Goal: Task Accomplishment & Management: Complete application form

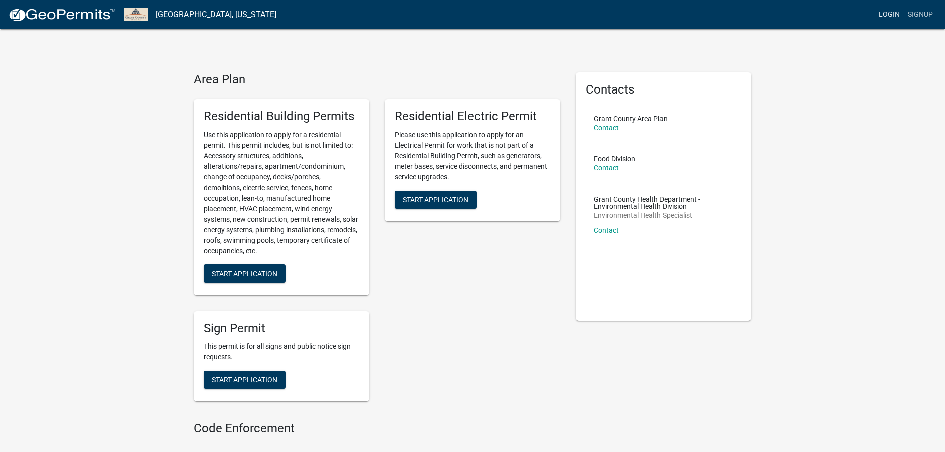
click at [889, 8] on link "Login" at bounding box center [889, 14] width 29 height 19
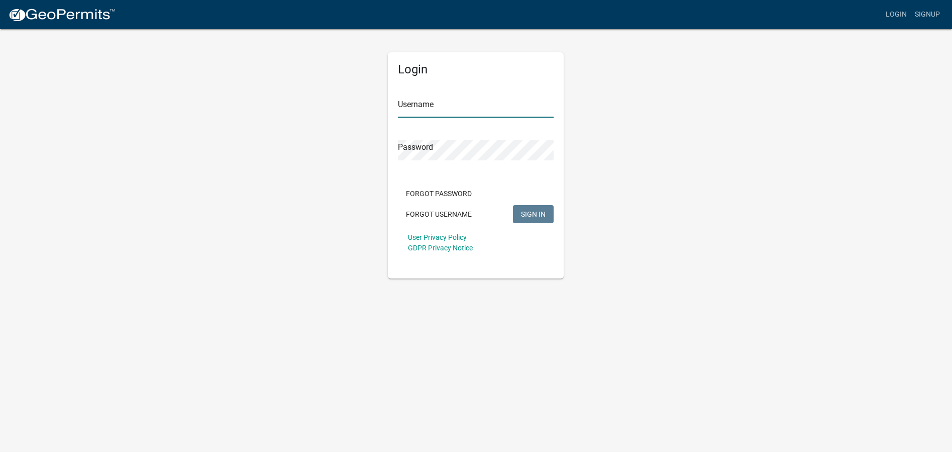
type input "[EMAIL_ADDRESS][DOMAIN_NAME]"
click at [537, 211] on span "SIGN IN" at bounding box center [533, 214] width 25 height 8
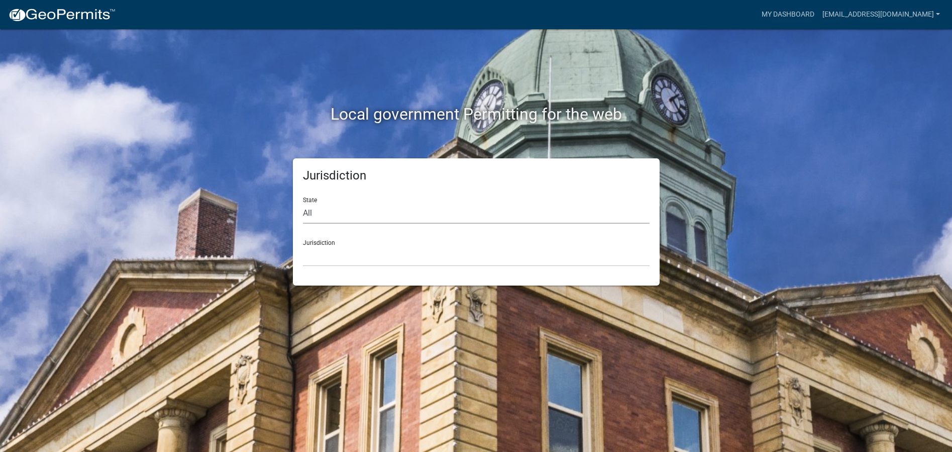
drag, startPoint x: 389, startPoint y: 214, endPoint x: 388, endPoint y: 223, distance: 9.6
click at [389, 214] on select "All [US_STATE] [US_STATE] [US_STATE] [US_STATE] [US_STATE] [US_STATE] [US_STATE…" at bounding box center [476, 213] width 347 height 21
click at [303, 203] on select "All [US_STATE] [US_STATE] [US_STATE] [US_STATE] [US_STATE] [US_STATE] [US_STATE…" at bounding box center [476, 213] width 347 height 21
click at [383, 212] on select "All [US_STATE] [US_STATE] [US_STATE] [US_STATE] [US_STATE] [US_STATE] [US_STATE…" at bounding box center [476, 213] width 347 height 21
select select "[US_STATE]"
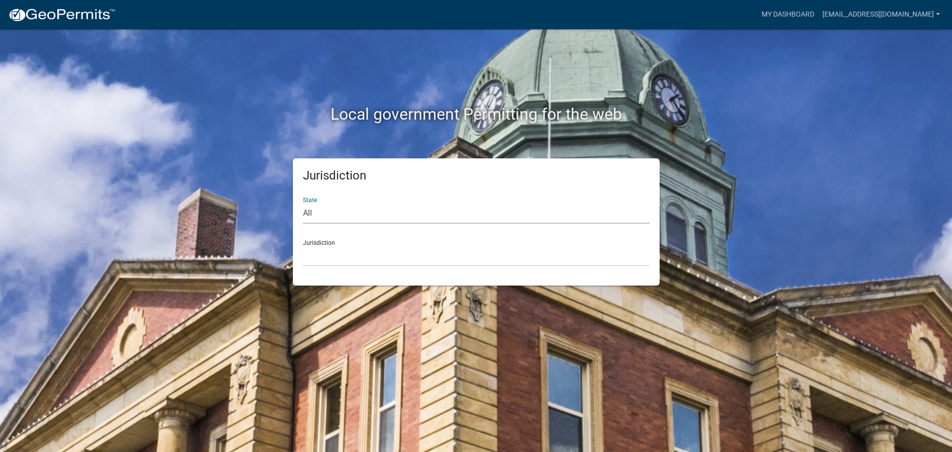
click at [303, 203] on select "All [US_STATE] [US_STATE] [US_STATE] [US_STATE] [US_STATE] [US_STATE] [US_STATE…" at bounding box center [476, 213] width 347 height 21
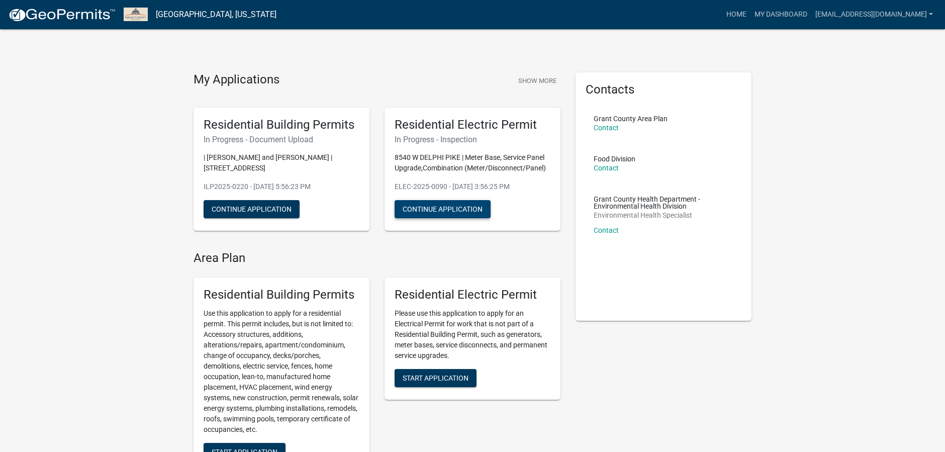
click at [459, 207] on button "Continue Application" at bounding box center [443, 209] width 96 height 18
click at [233, 208] on button "Continue Application" at bounding box center [252, 209] width 96 height 18
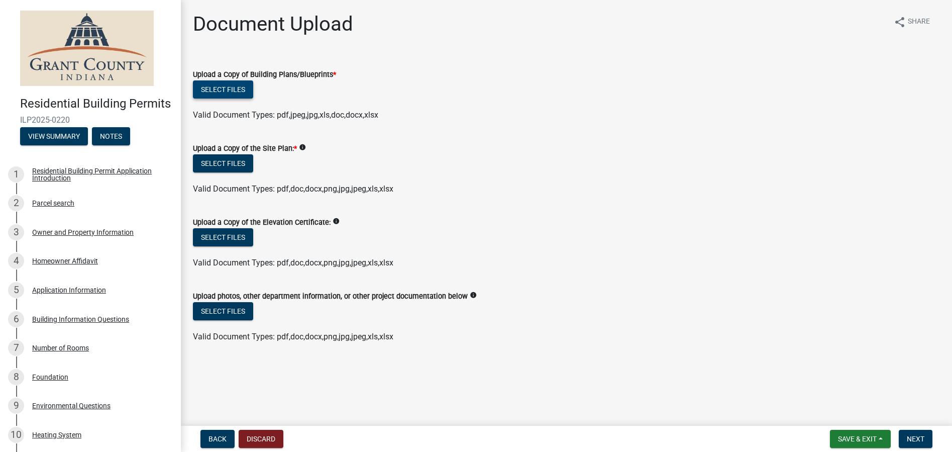
click at [228, 93] on button "Select files" at bounding box center [223, 89] width 60 height 18
click at [226, 164] on button "Select files" at bounding box center [223, 163] width 60 height 18
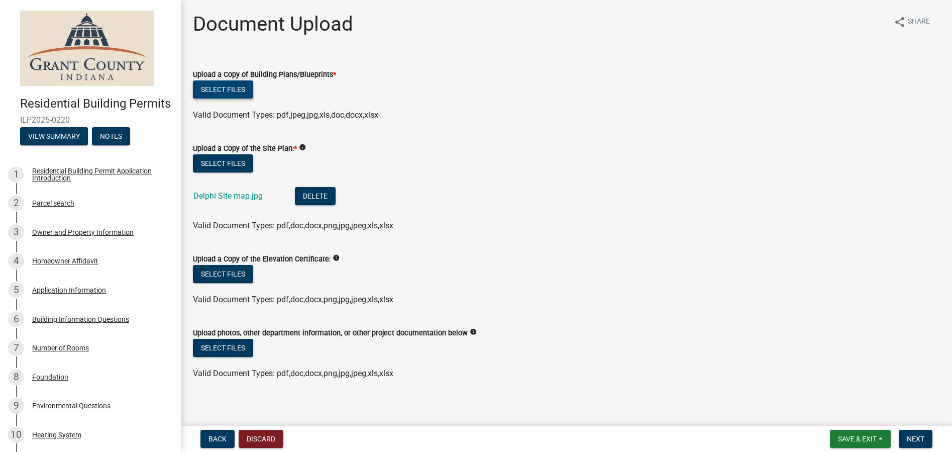
click at [231, 88] on button "Select files" at bounding box center [223, 89] width 60 height 18
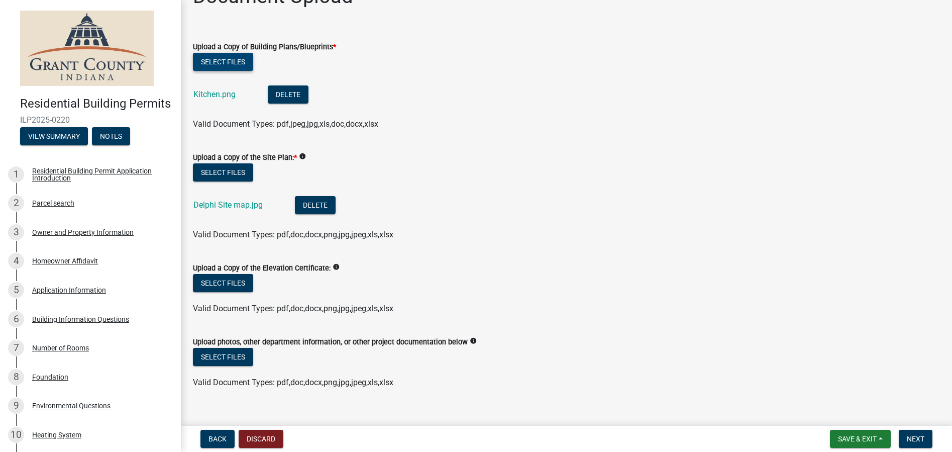
scroll to position [43, 0]
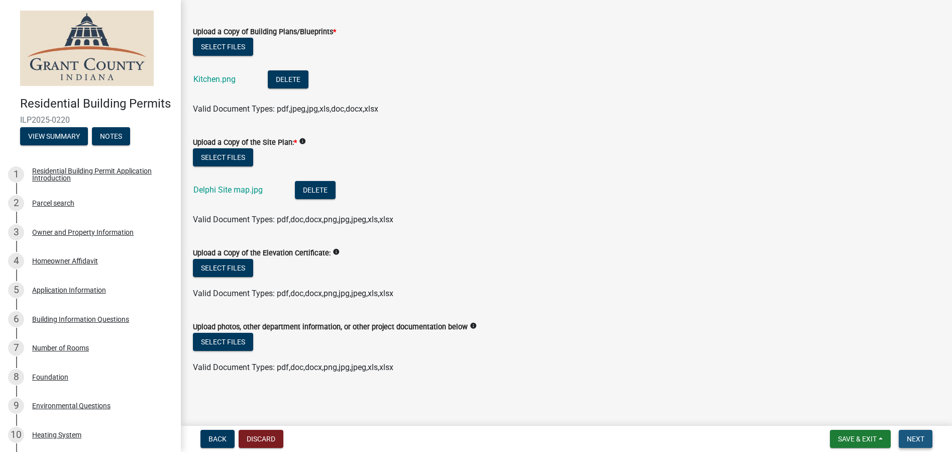
click at [924, 442] on span "Next" at bounding box center [916, 439] width 18 height 8
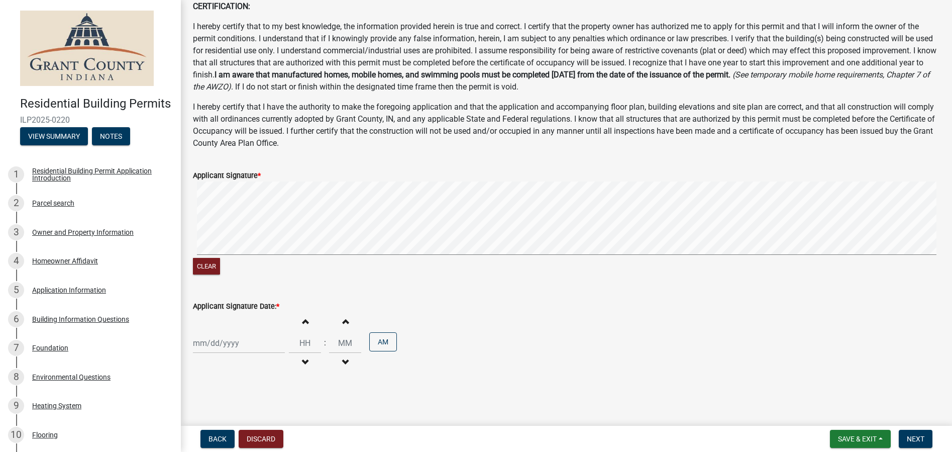
scroll to position [56, 0]
click at [237, 341] on div at bounding box center [239, 342] width 92 height 21
select select "8"
select select "2025"
click at [233, 289] on div "20" at bounding box center [235, 289] width 16 height 16
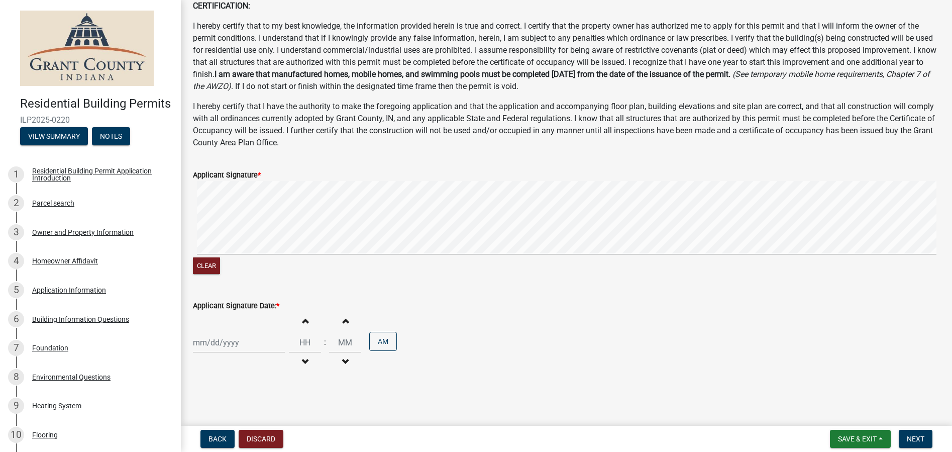
type input "[DATE]"
click at [309, 344] on input "Hours" at bounding box center [305, 342] width 32 height 21
type input "10"
type input "27"
click at [917, 442] on span "Next" at bounding box center [916, 439] width 18 height 8
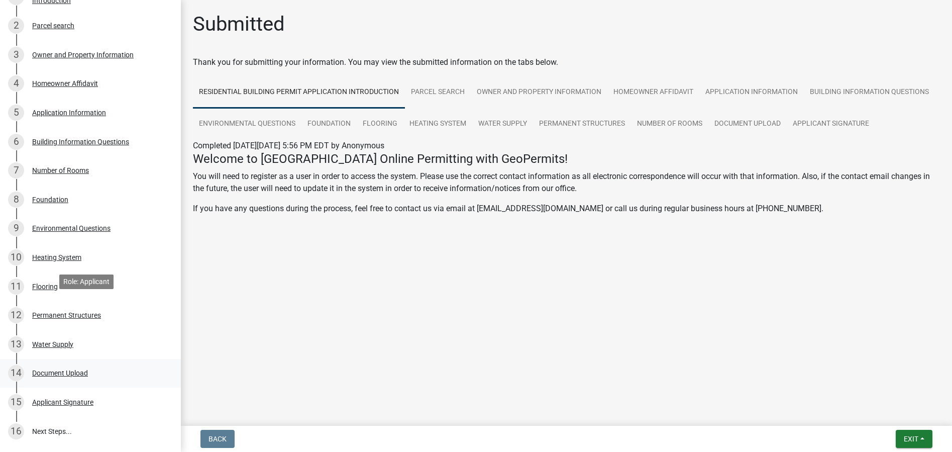
scroll to position [256, 0]
